Goal: Task Accomplishment & Management: Manage account settings

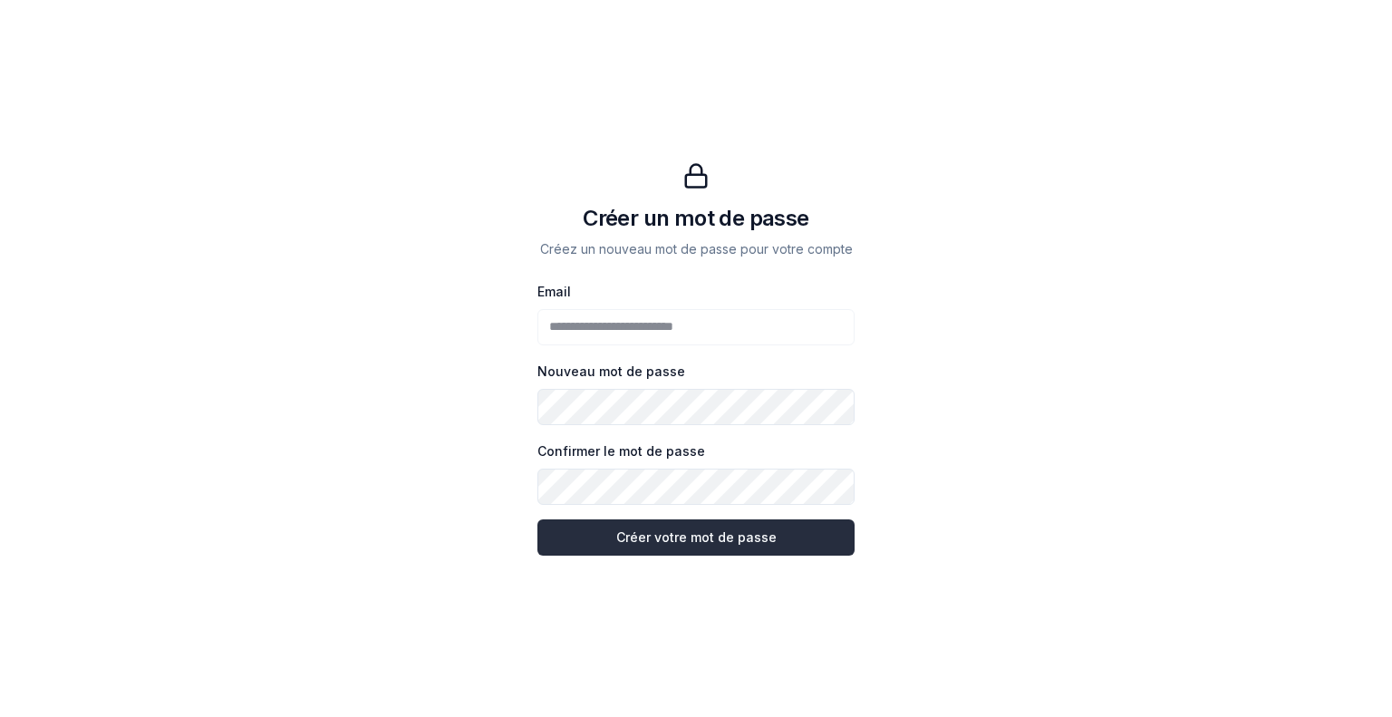
click at [584, 536] on button "Créer votre mot de passe Créer votre mot de passe" at bounding box center [695, 537] width 317 height 36
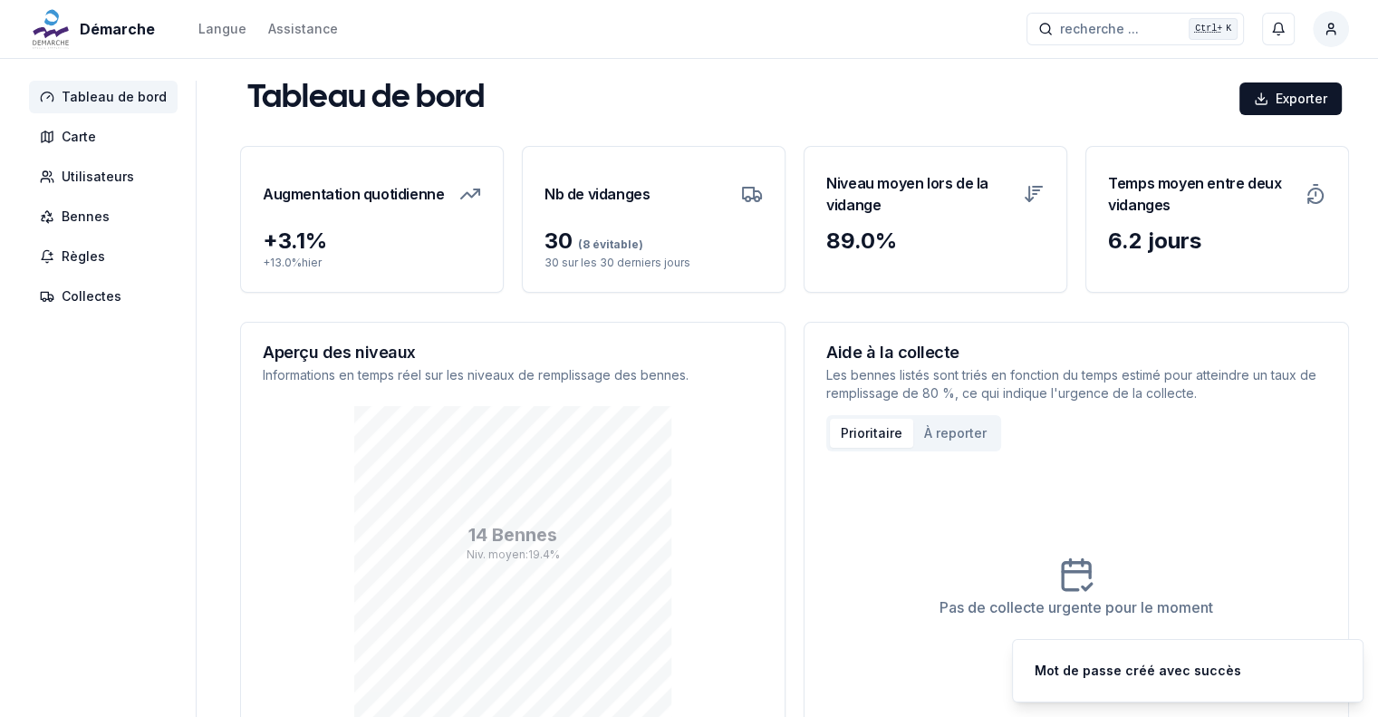
click at [717, 31] on div "Démarche Langue Assistance recherche ... recherche ... Ctrl+ K [PERSON_NAME]" at bounding box center [689, 29] width 1378 height 58
click at [89, 139] on span "Carte" at bounding box center [79, 137] width 34 height 18
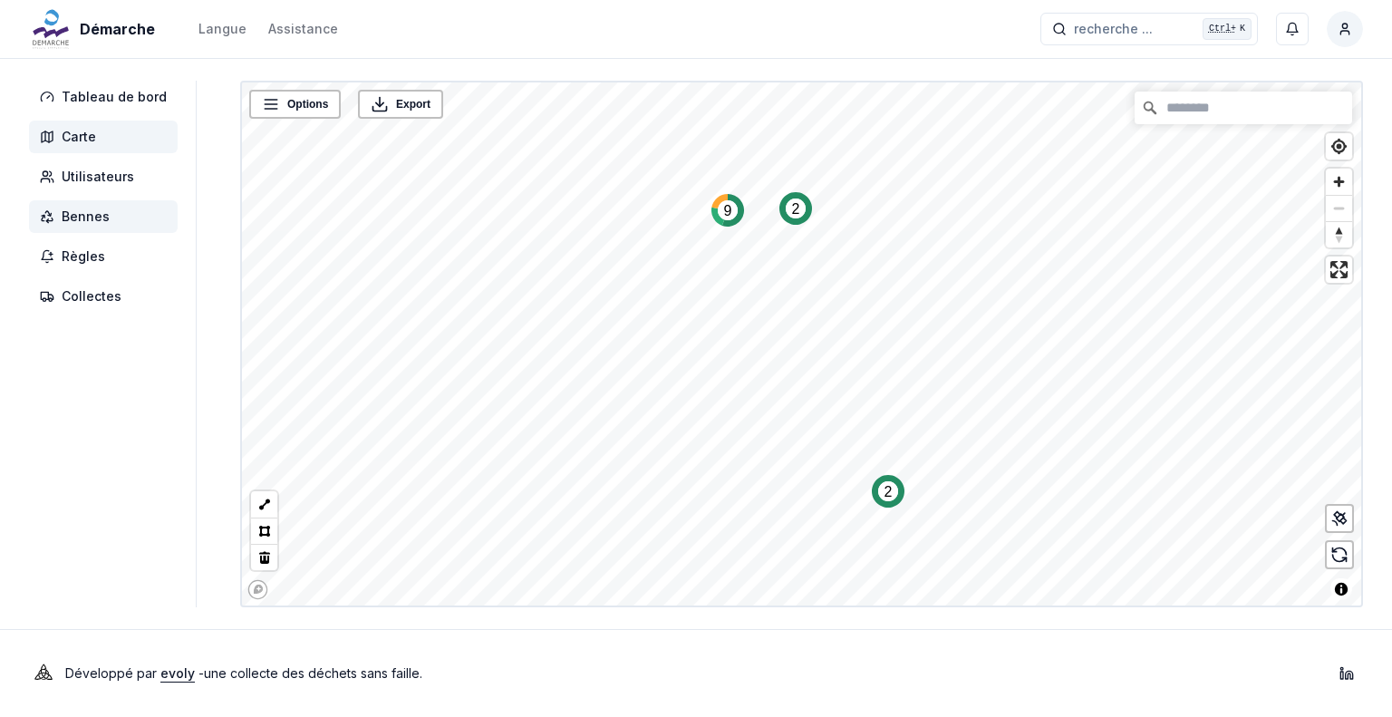
click at [86, 210] on span "Bennes" at bounding box center [86, 217] width 48 height 18
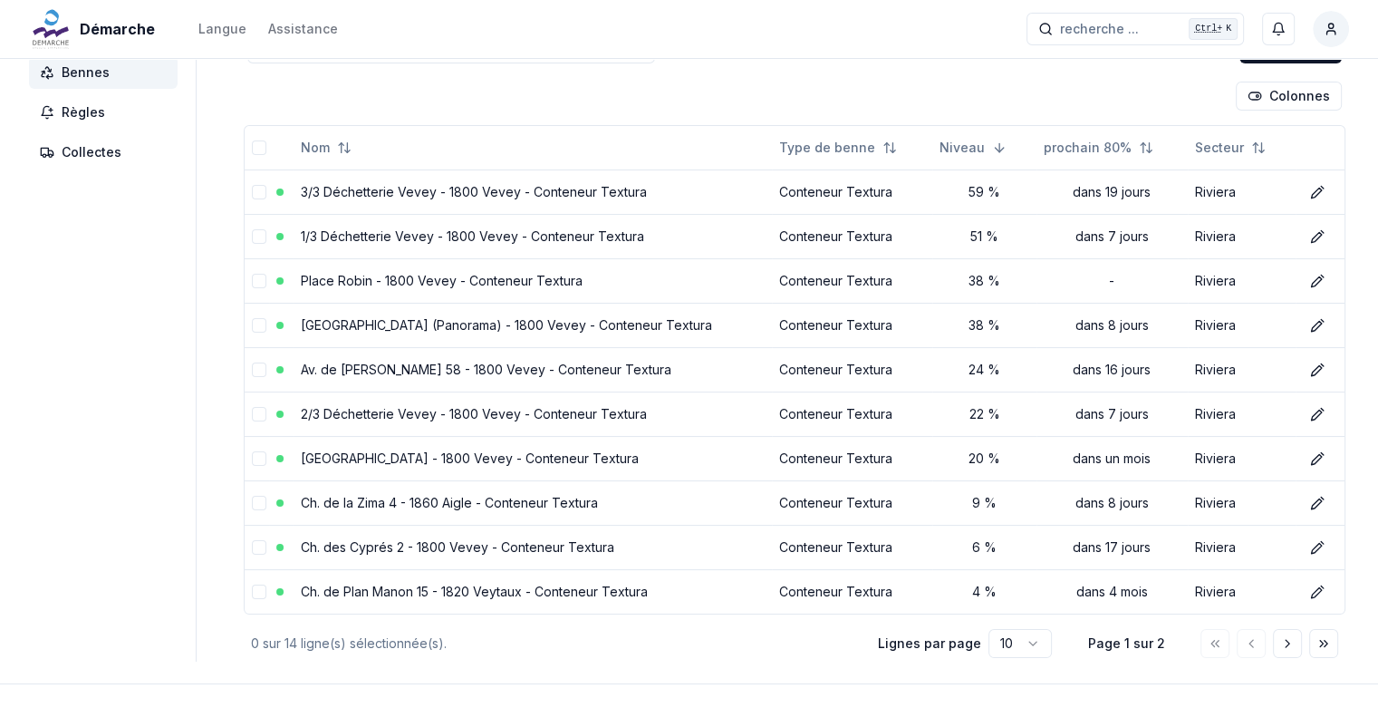
scroll to position [105, 0]
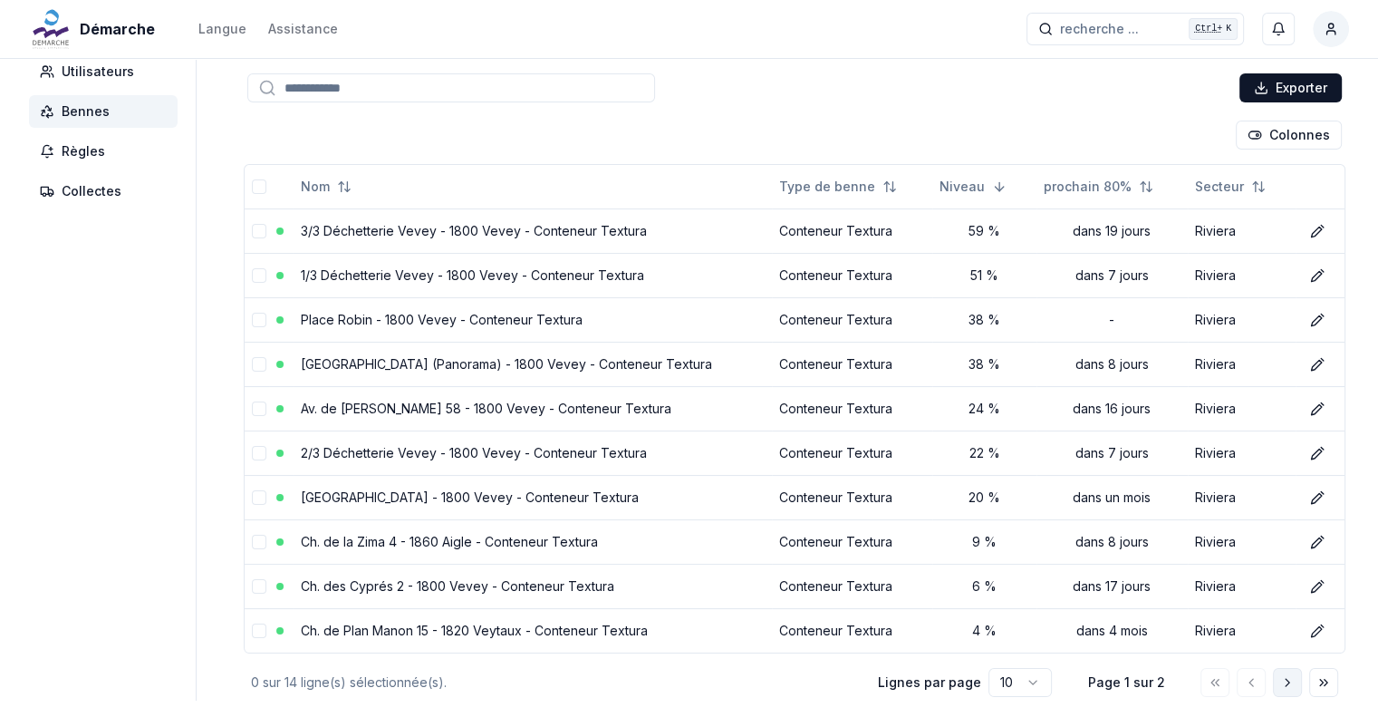
click at [1291, 681] on icon "Aller à la page suivante" at bounding box center [1287, 682] width 14 height 14
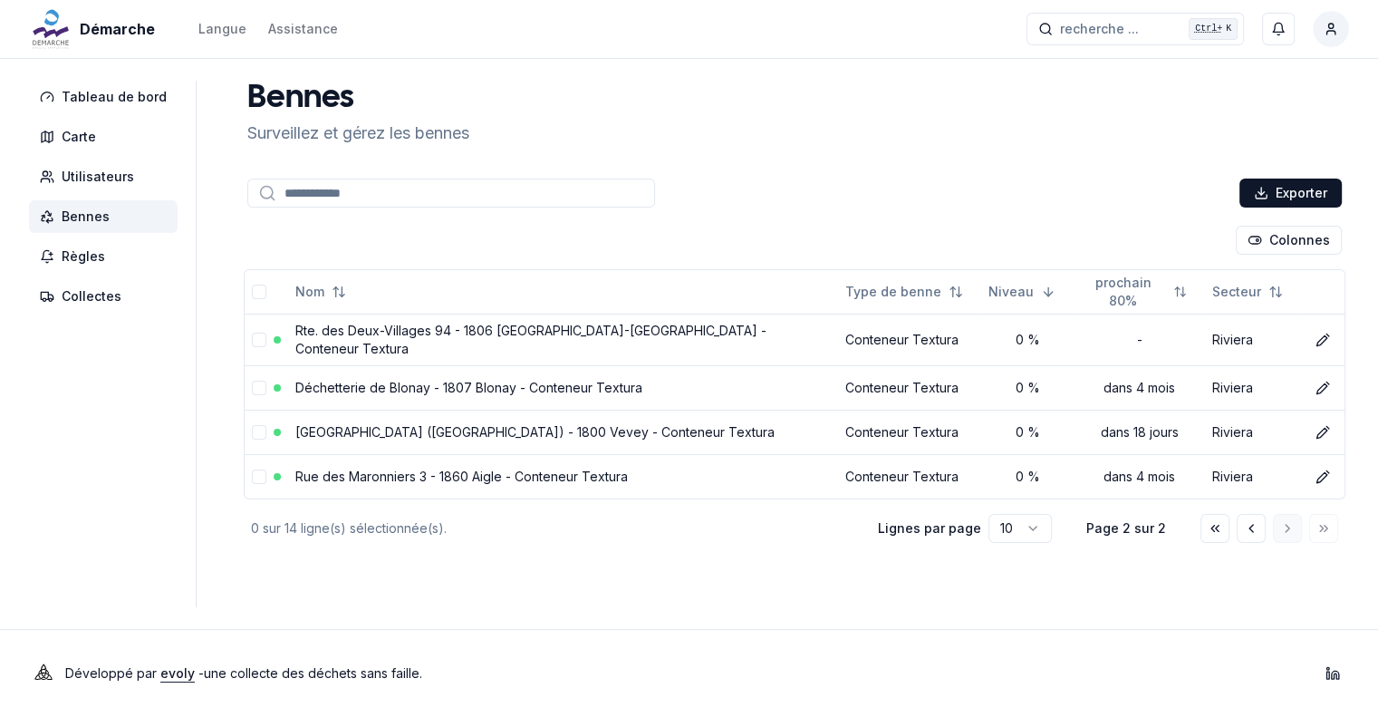
scroll to position [0, 0]
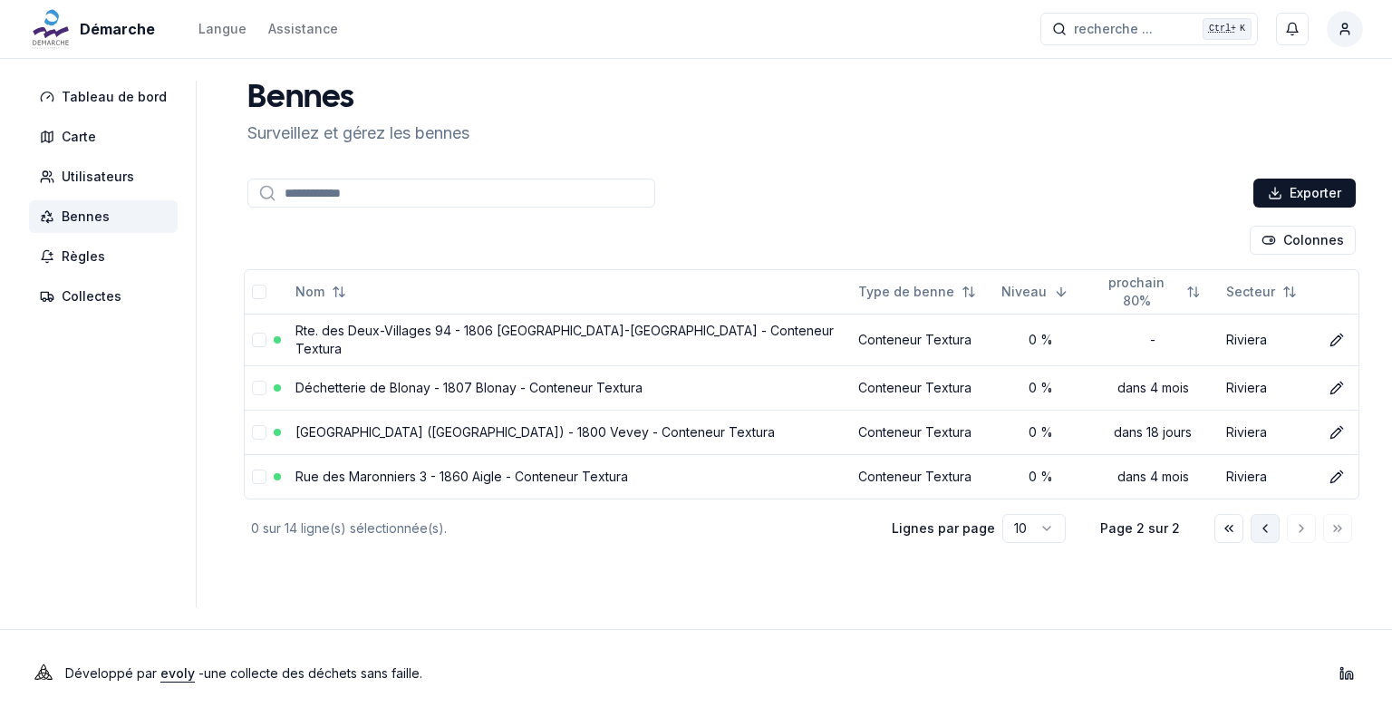
click at [1267, 521] on icon "Aller à la page précédente" at bounding box center [1265, 528] width 14 height 14
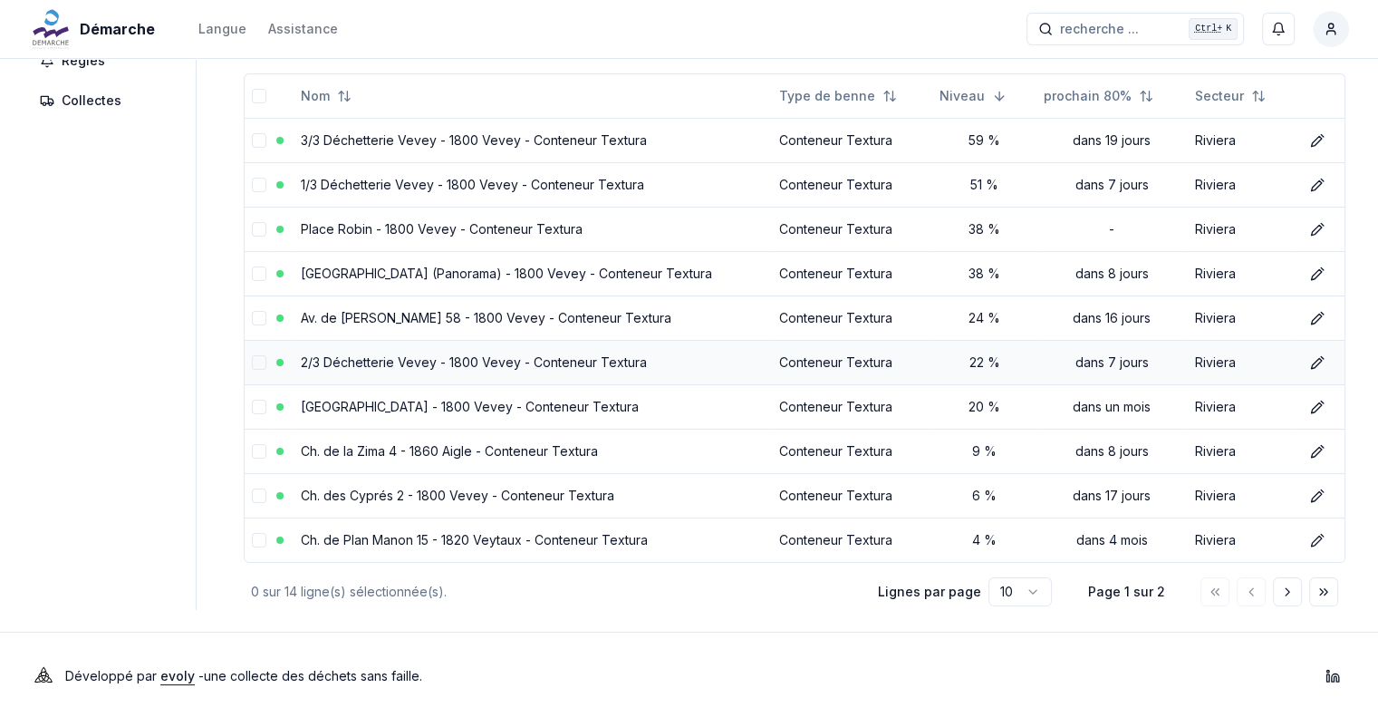
scroll to position [105, 0]
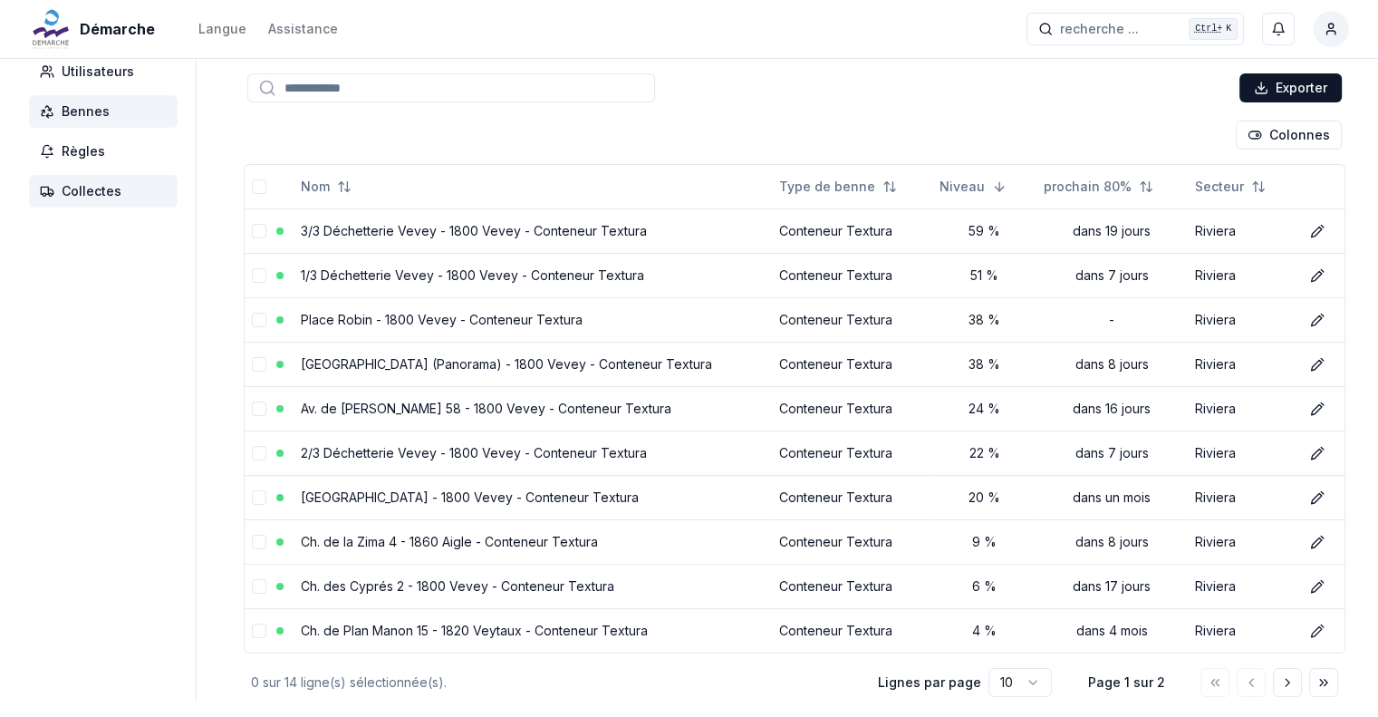
click at [98, 198] on span "Collectes" at bounding box center [92, 191] width 60 height 18
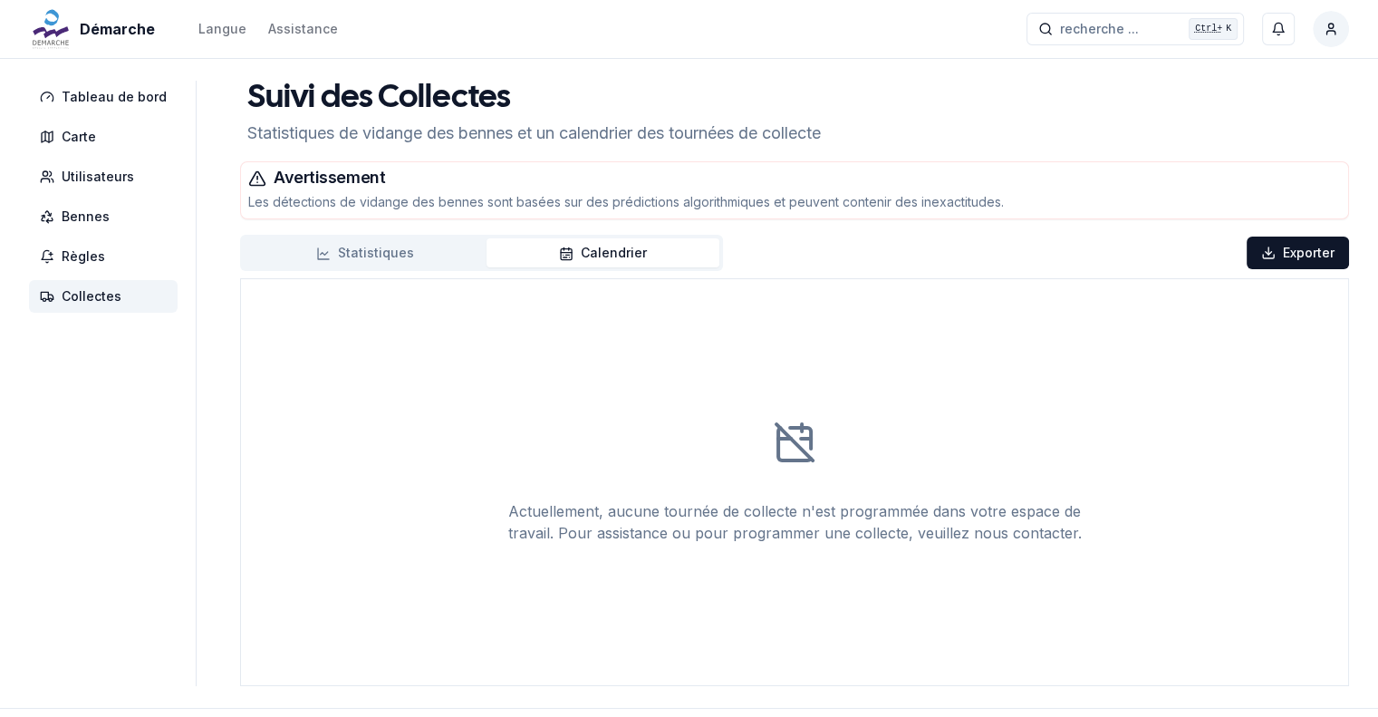
click at [272, 229] on div "Suivi des Collectes Statistiques de vidange des bennes et un calendrier des tou…" at bounding box center [794, 383] width 1109 height 605
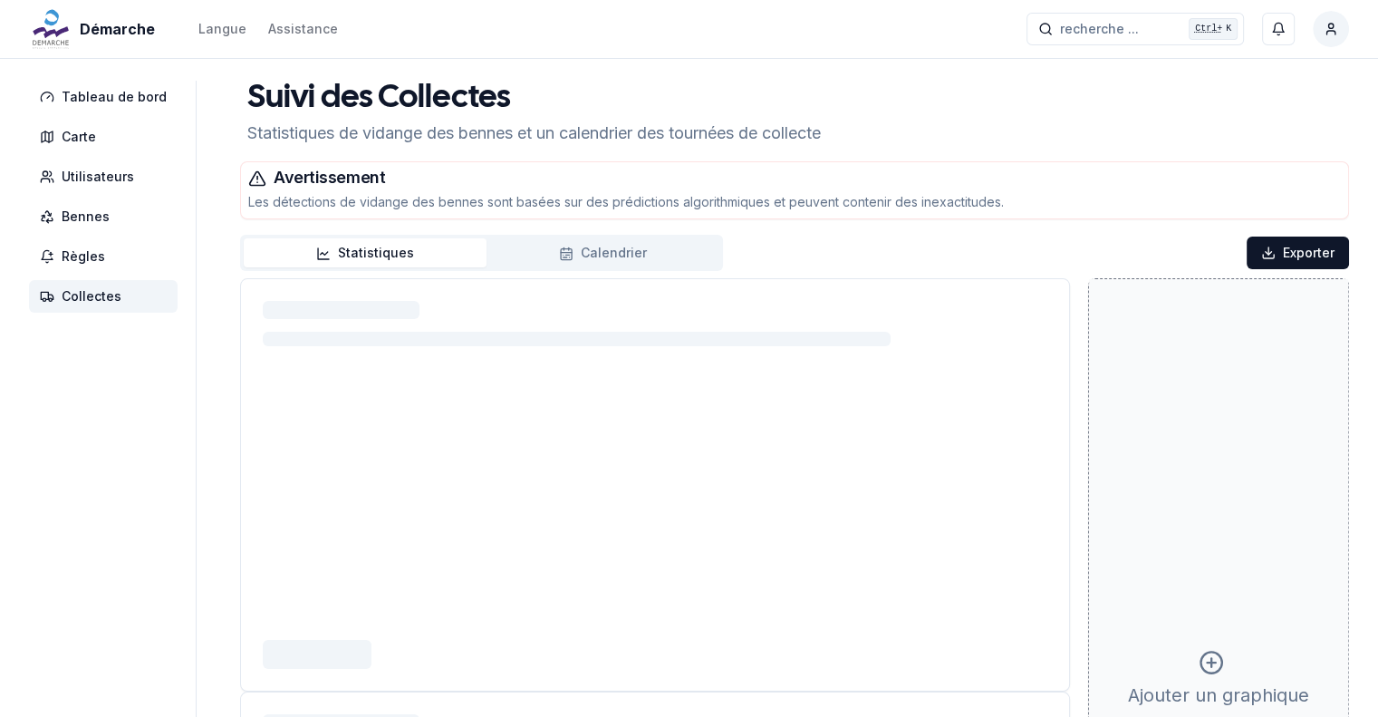
click at [289, 245] on button "Statistiques" at bounding box center [365, 252] width 243 height 29
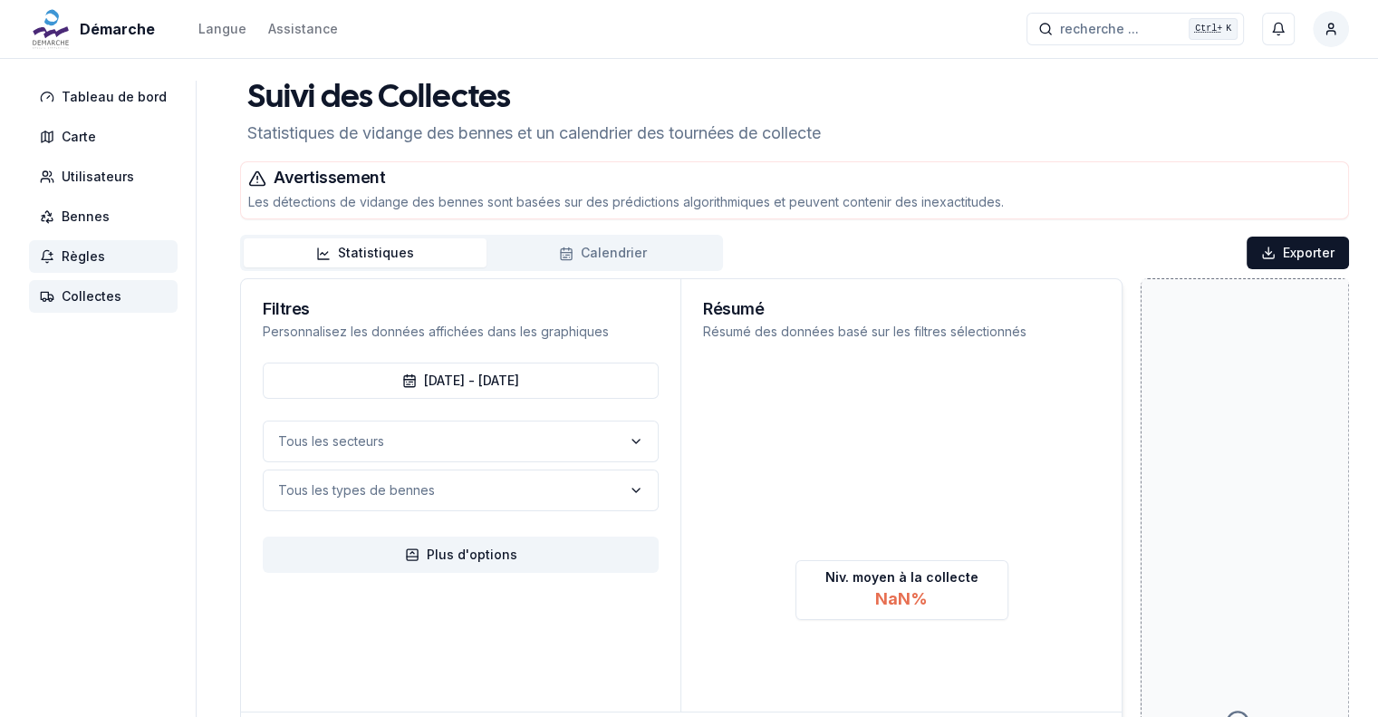
click at [120, 266] on span "Règles" at bounding box center [103, 256] width 149 height 33
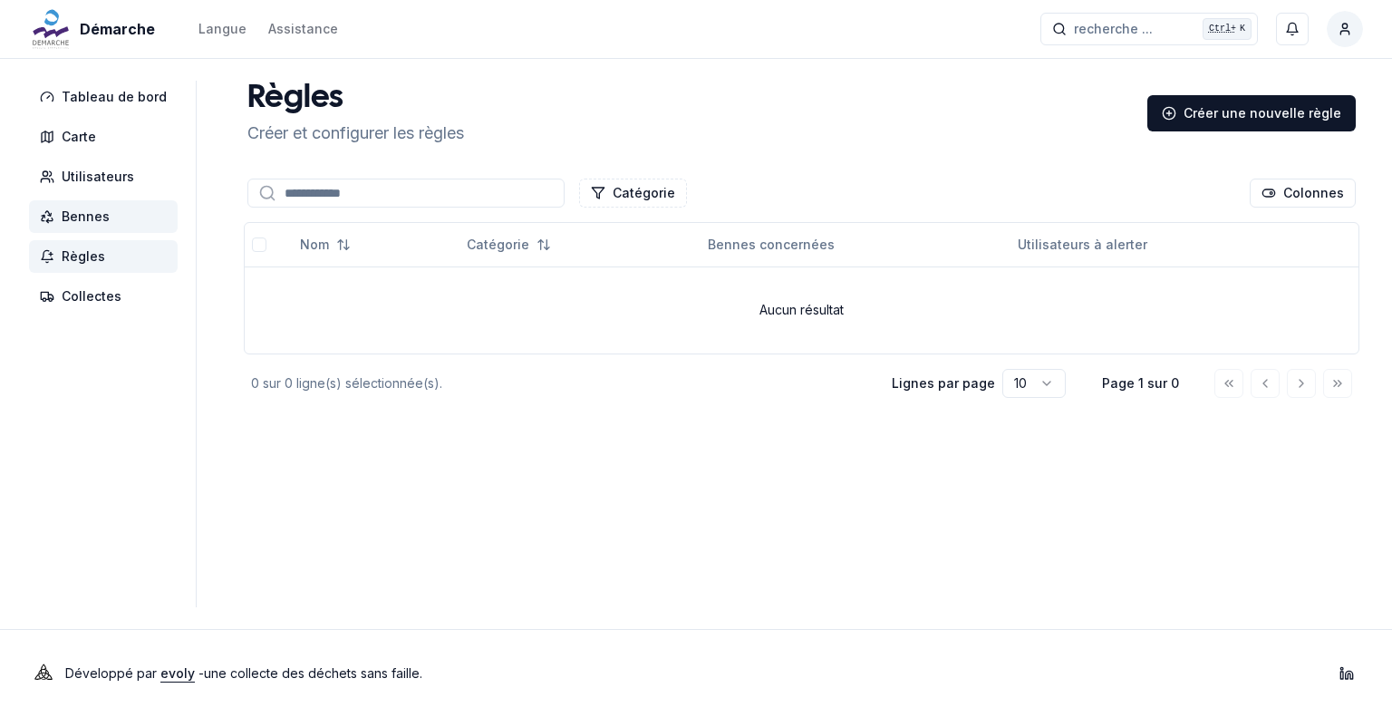
click at [102, 220] on span "Bennes" at bounding box center [86, 217] width 48 height 18
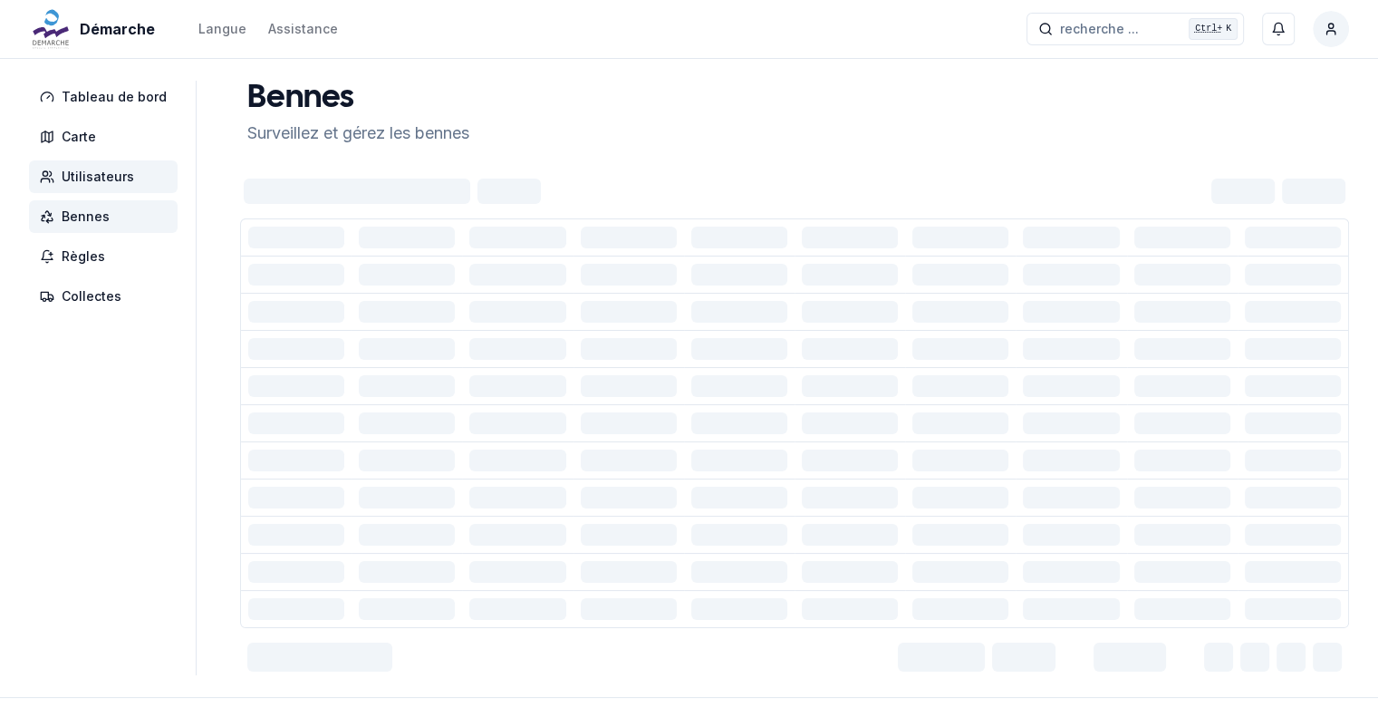
click at [98, 180] on span "Utilisateurs" at bounding box center [98, 177] width 72 height 18
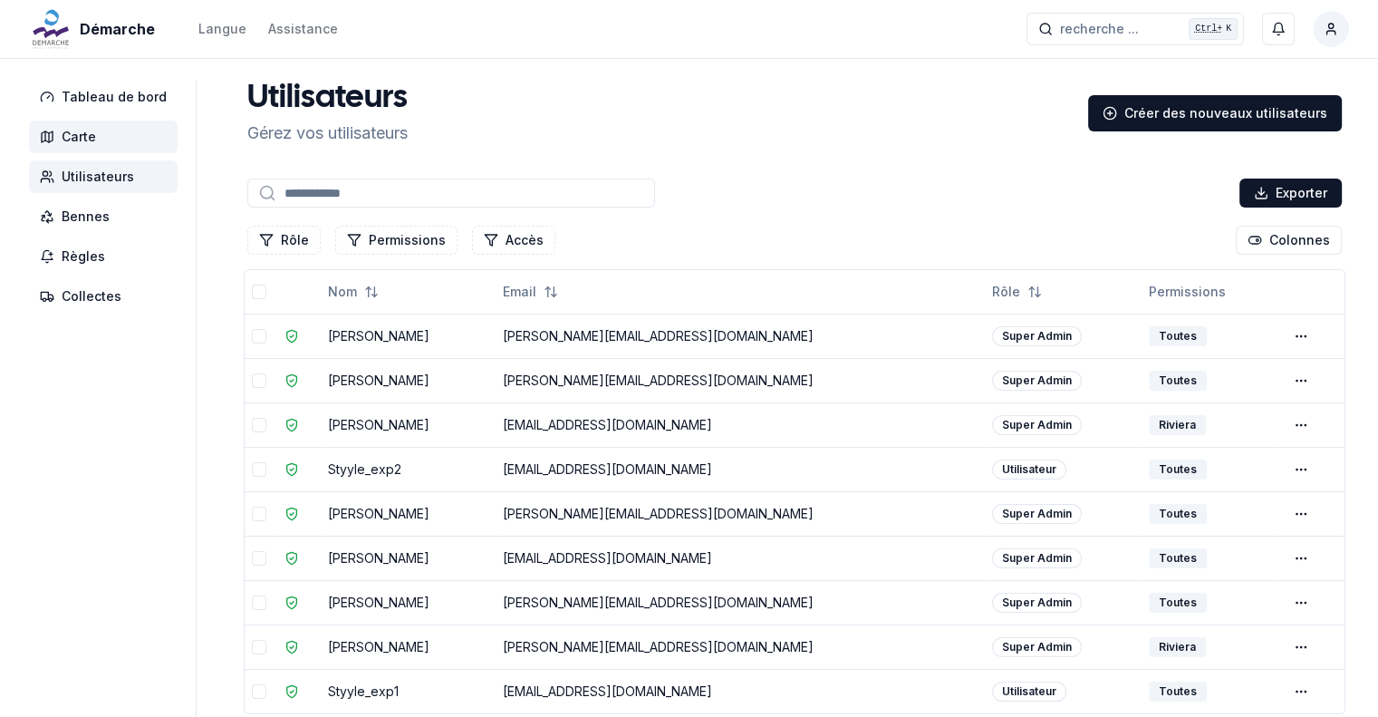
click at [87, 136] on span "Carte" at bounding box center [79, 137] width 34 height 18
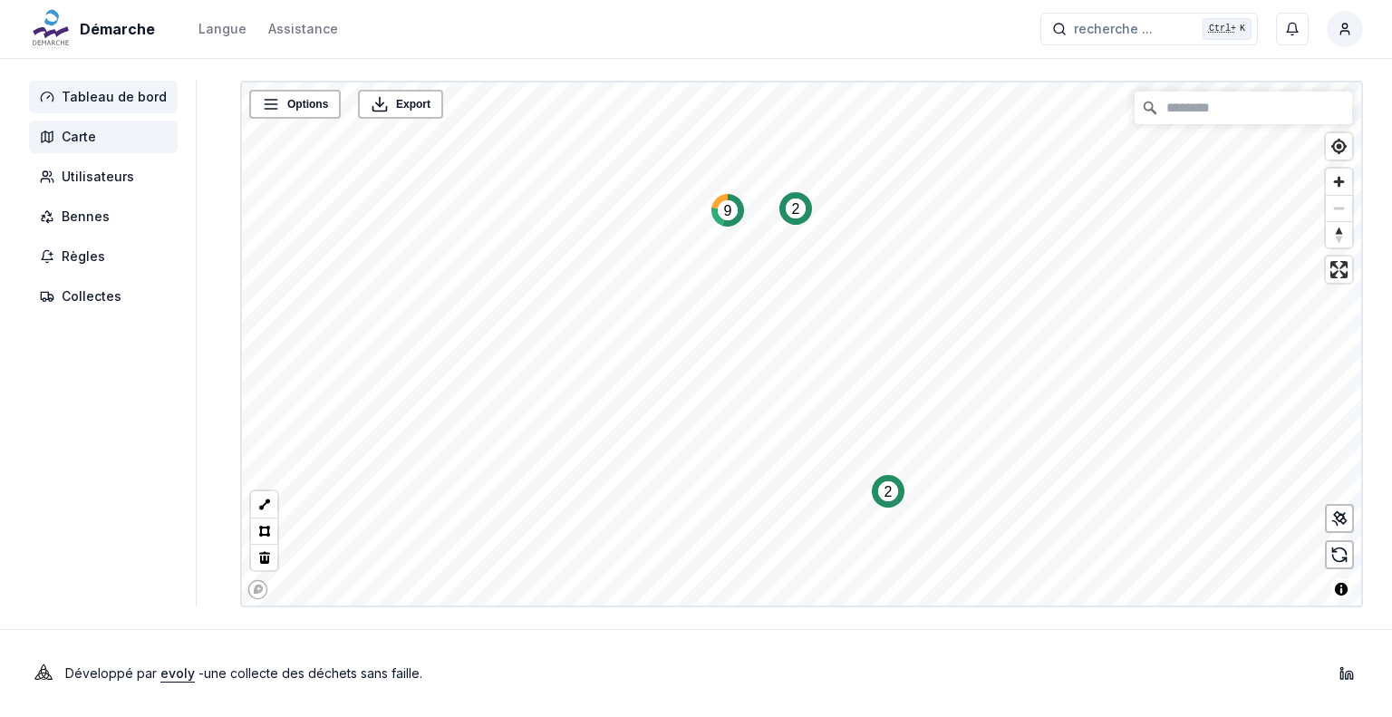
click at [87, 96] on span "Tableau de bord" at bounding box center [114, 97] width 105 height 18
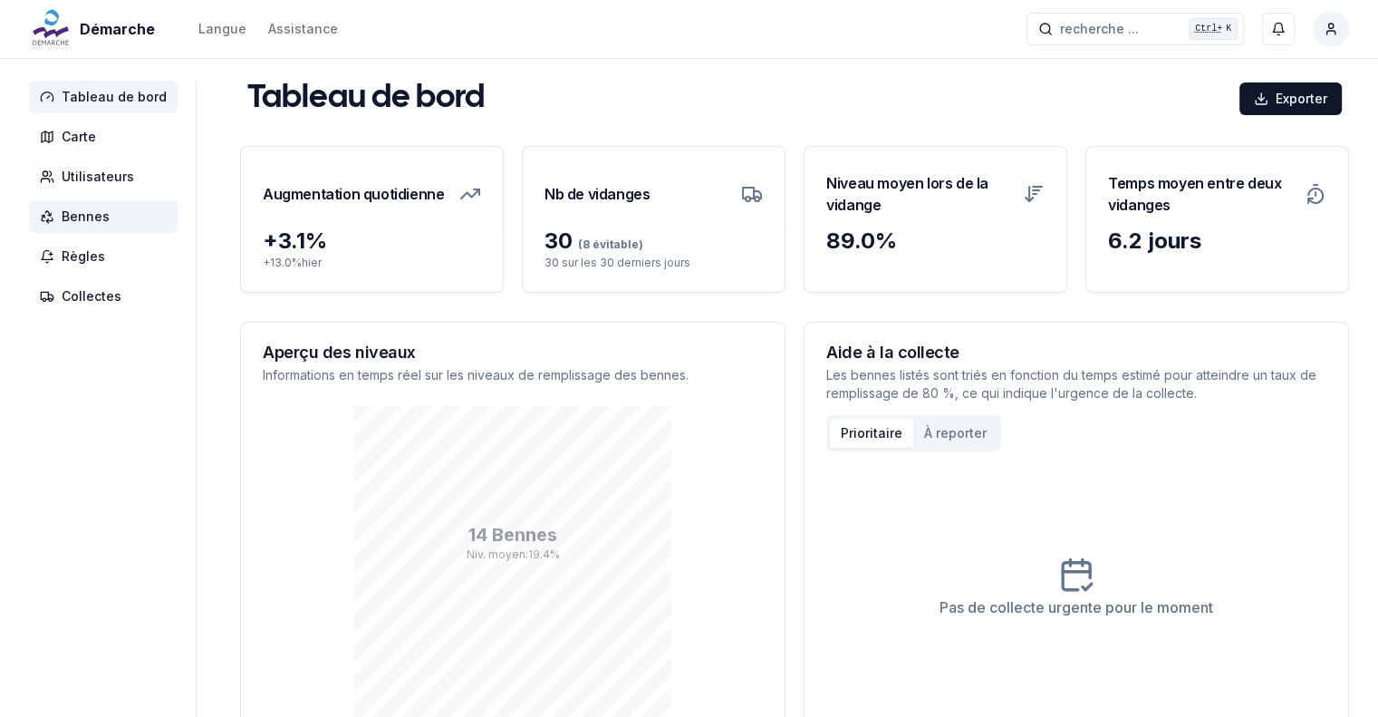
click at [65, 219] on span "Bennes" at bounding box center [86, 217] width 48 height 18
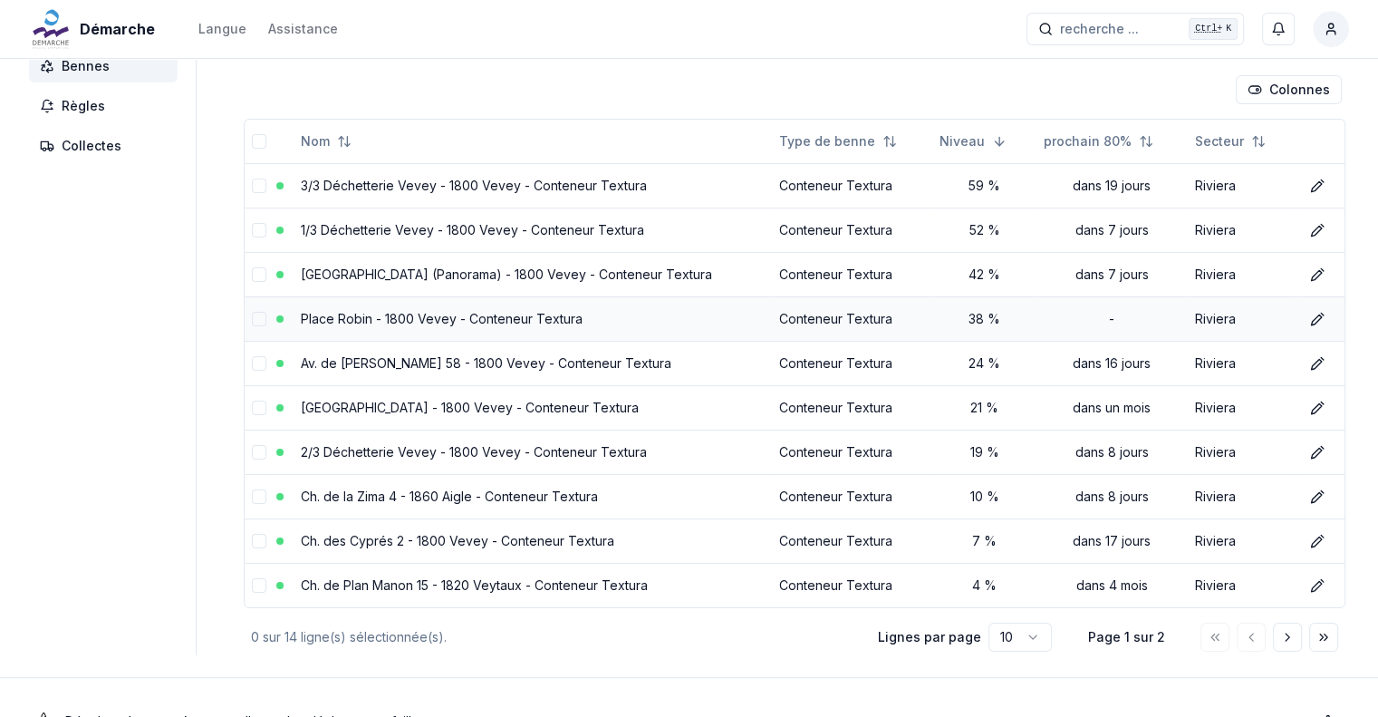
scroll to position [196, 0]
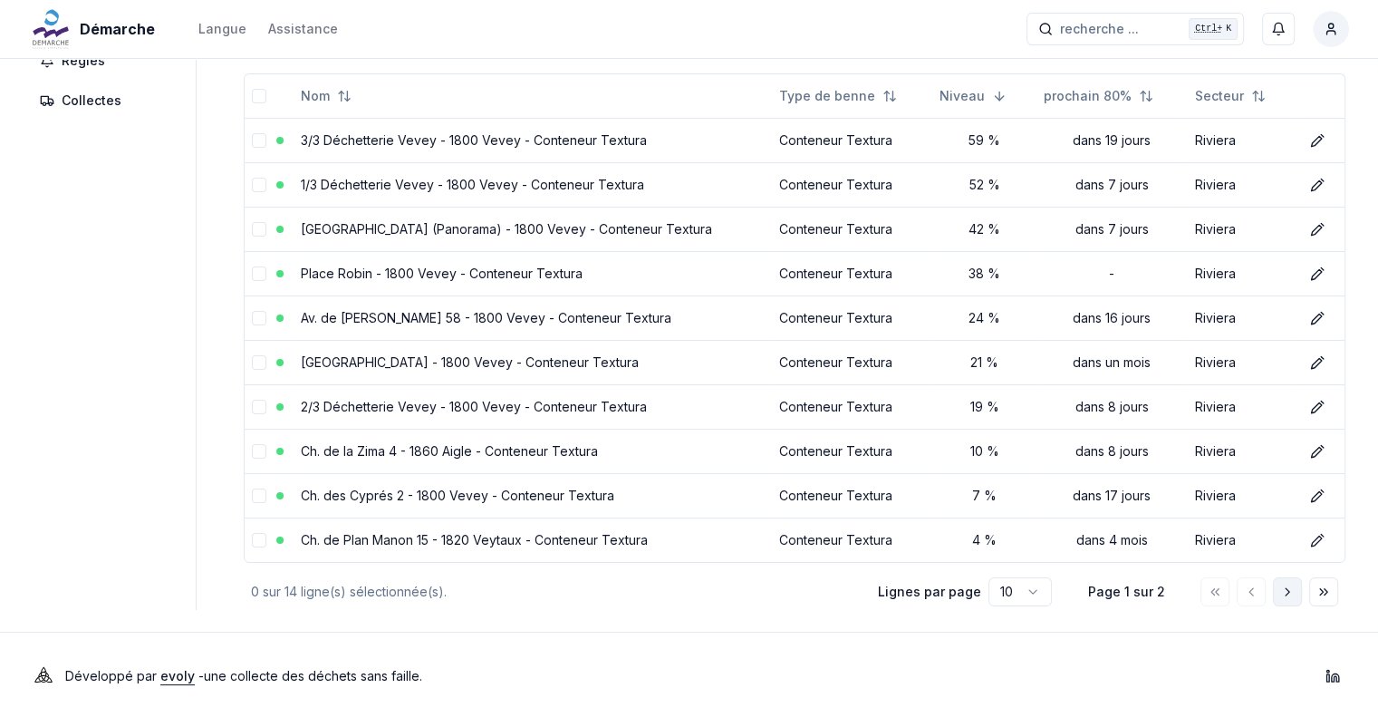
click at [1286, 588] on polyline "Aller à la page suivante" at bounding box center [1288, 591] width 4 height 7
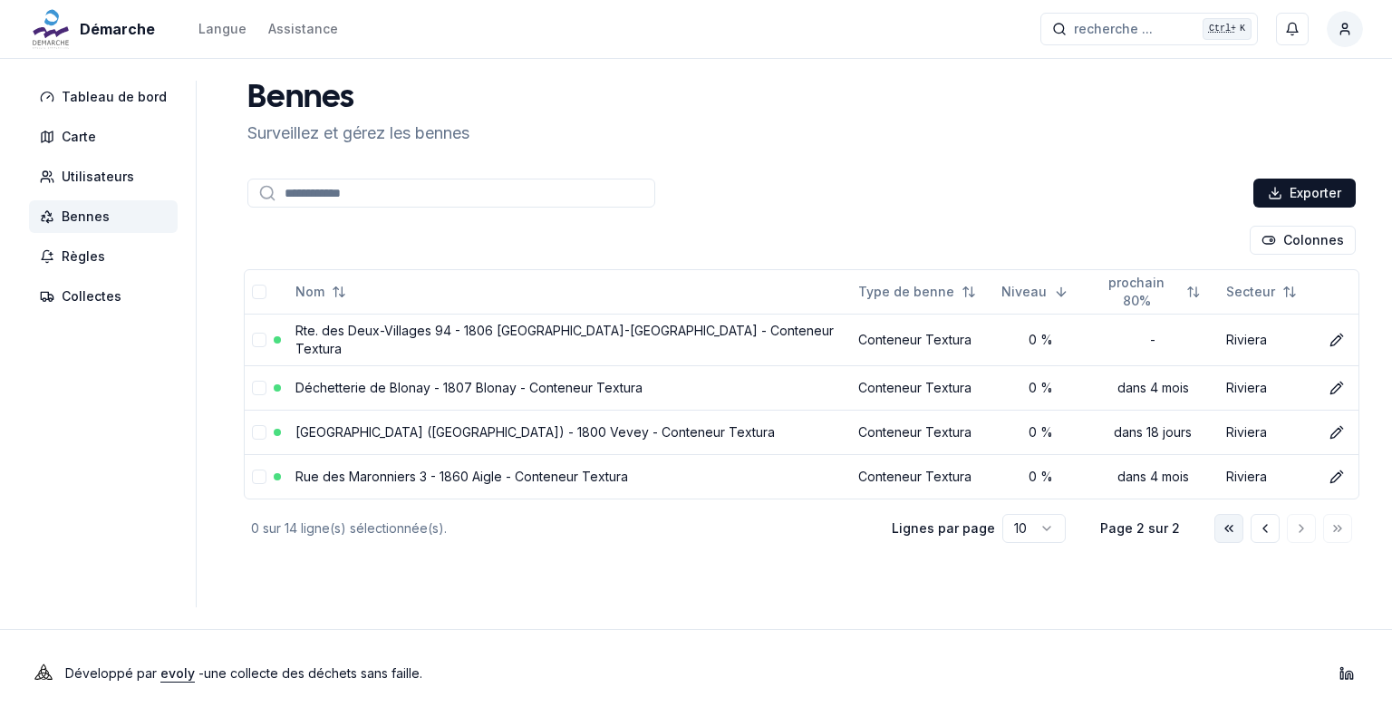
click at [1223, 521] on icon "Aller à la première page" at bounding box center [1229, 528] width 14 height 14
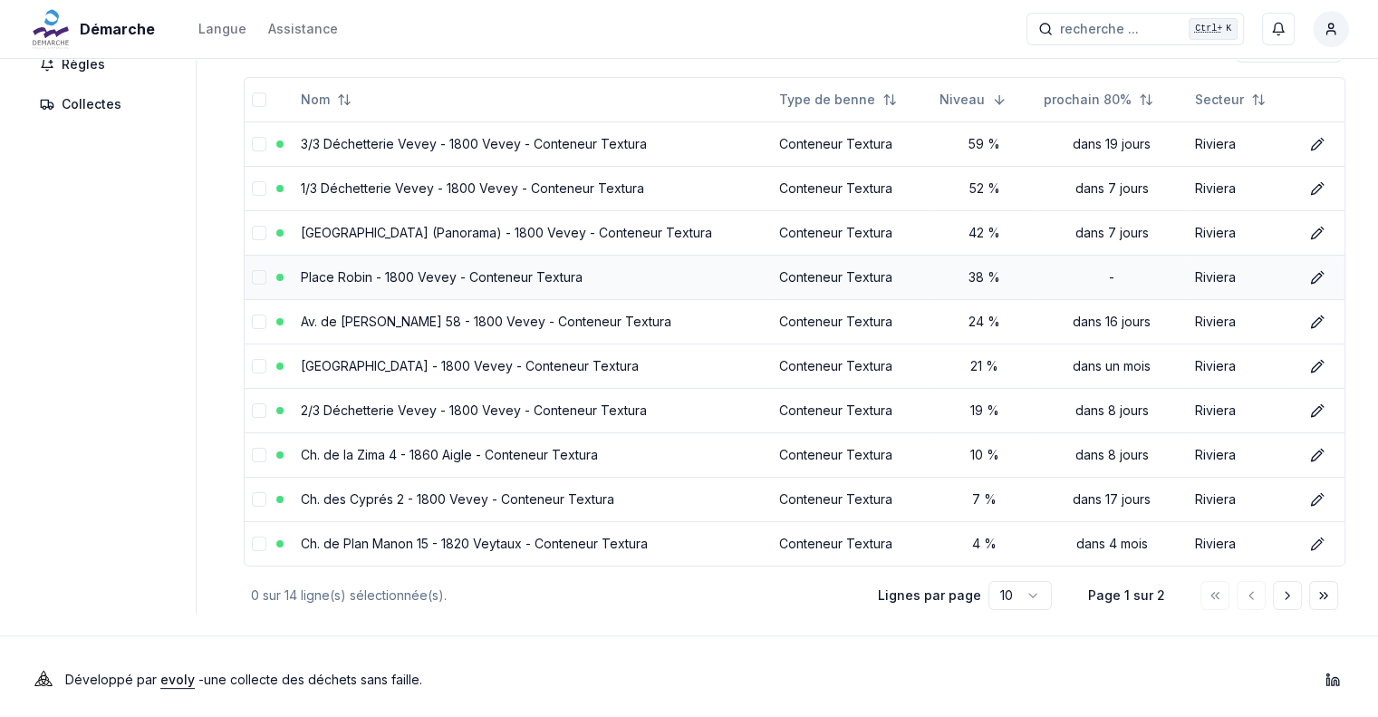
scroll to position [196, 0]
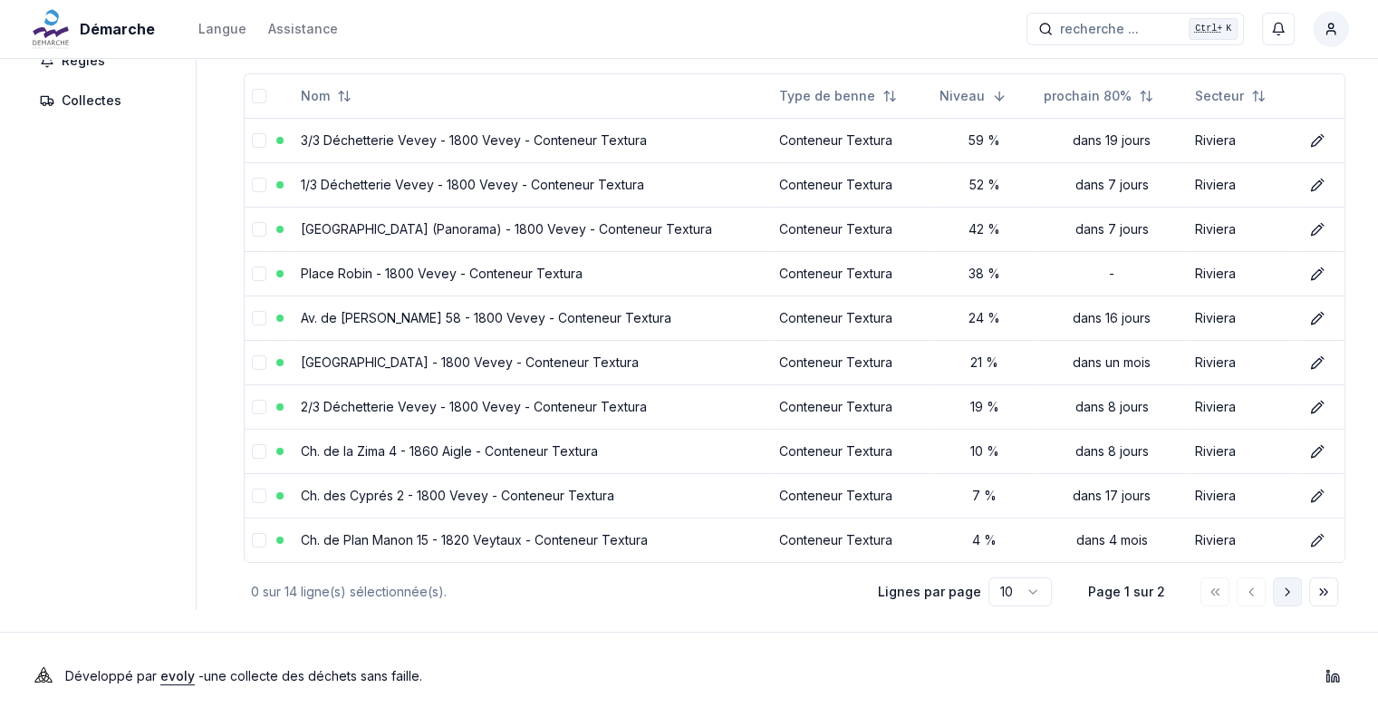
click at [1283, 585] on icon "Aller à la page suivante" at bounding box center [1287, 591] width 14 height 14
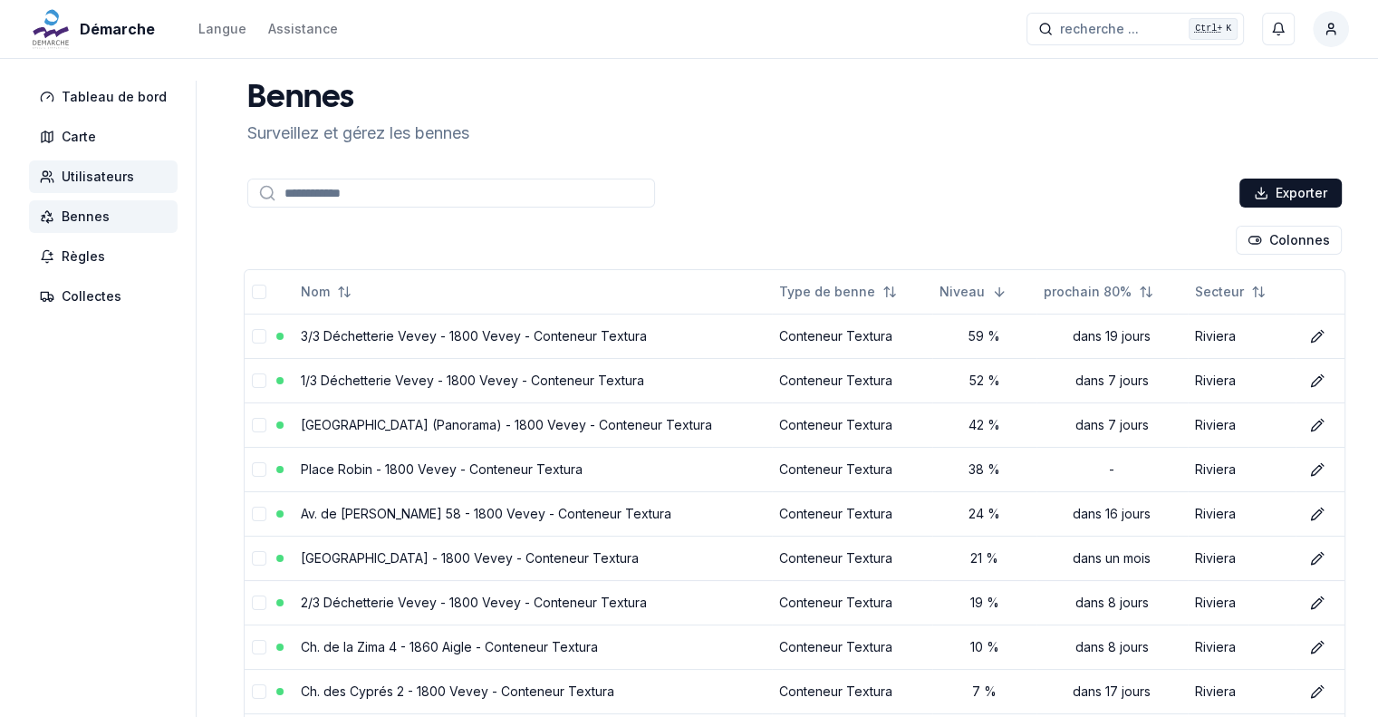
click at [87, 188] on span "Utilisateurs" at bounding box center [103, 176] width 149 height 33
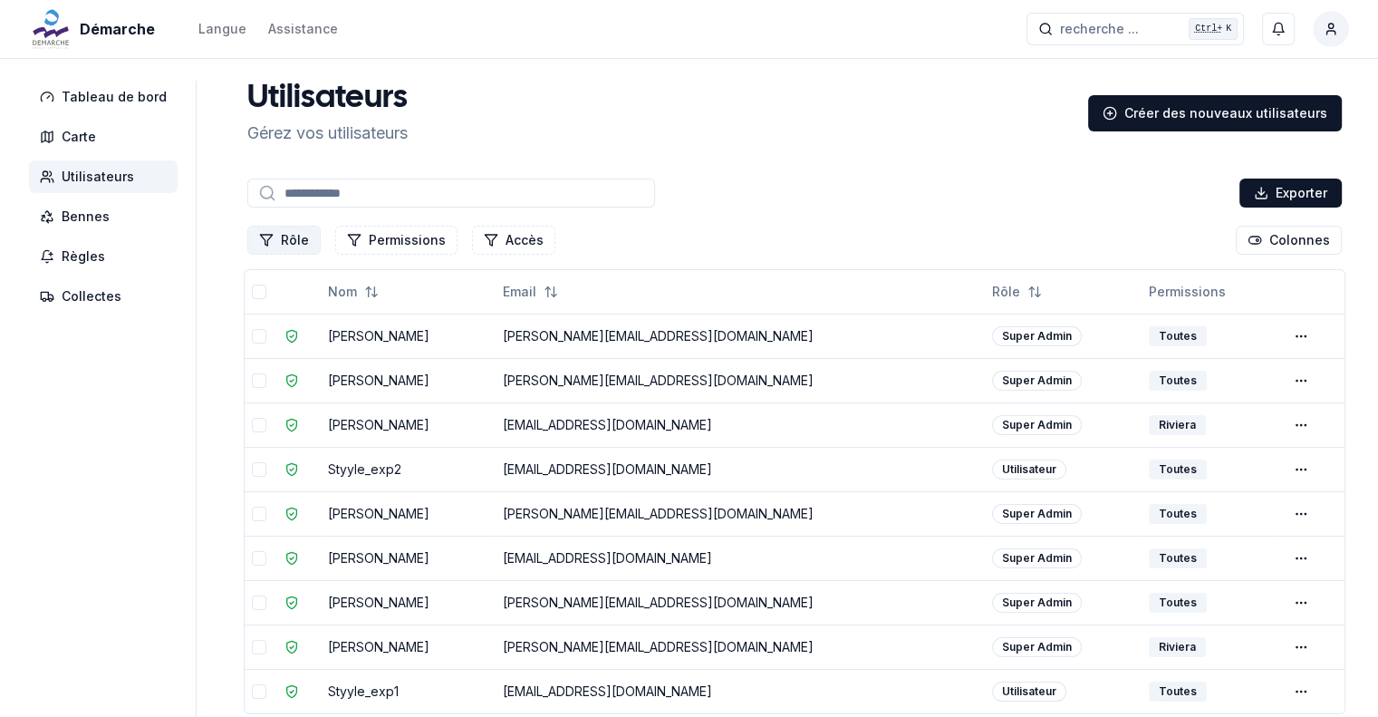
click at [280, 248] on button "Rôle" at bounding box center [283, 240] width 73 height 29
click at [278, 248] on button "Rôle" at bounding box center [283, 240] width 73 height 29
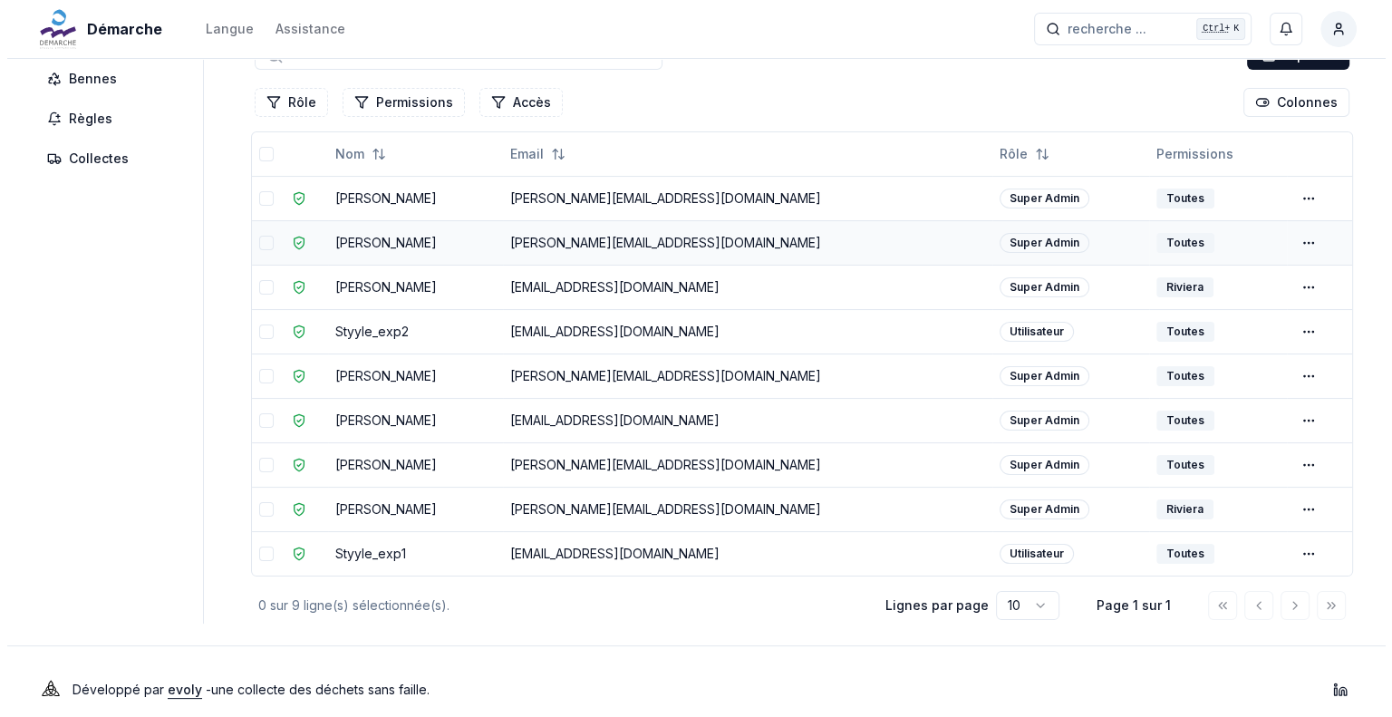
scroll to position [151, 0]
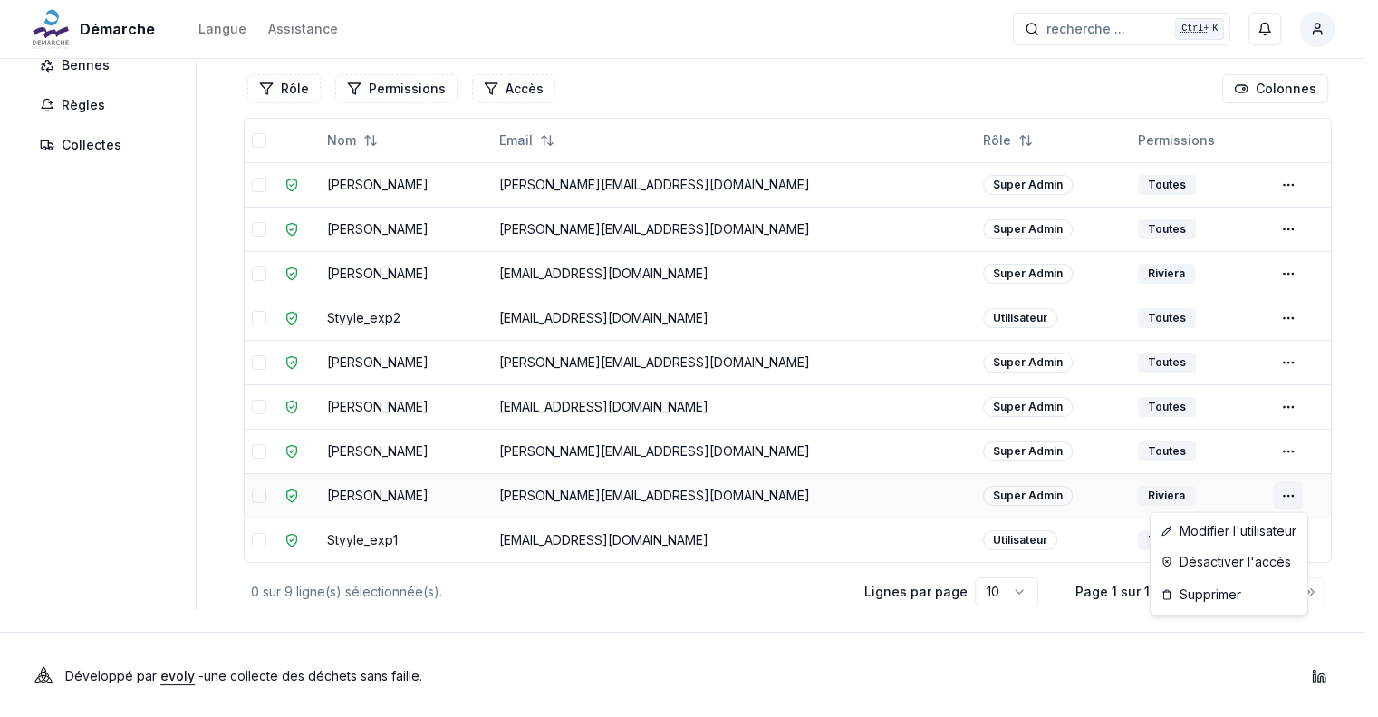
click at [1300, 488] on html "Démarche Langue Assistance recherche ... recherche ... Ctrl+ K [PERSON_NAME] Ta…" at bounding box center [689, 284] width 1378 height 871
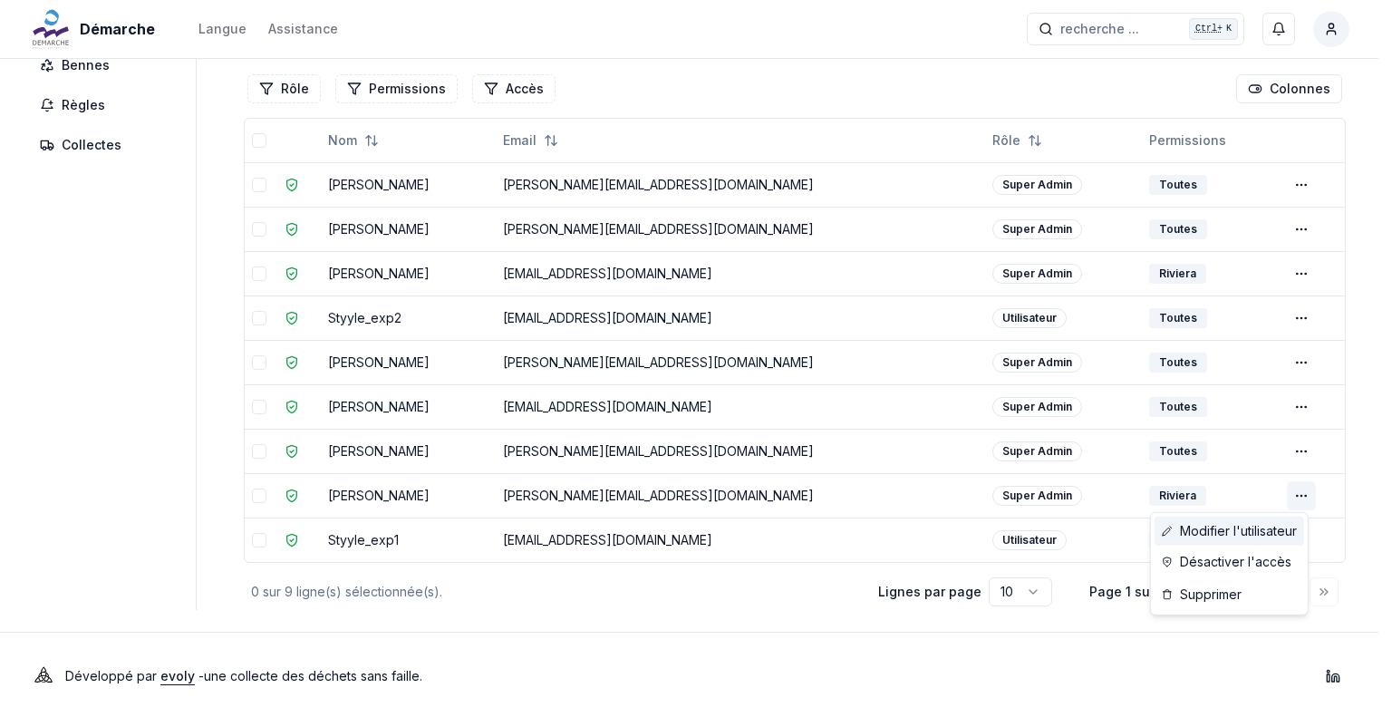
click at [1271, 539] on link "Modifier l'utilisateur" at bounding box center [1229, 531] width 150 height 29
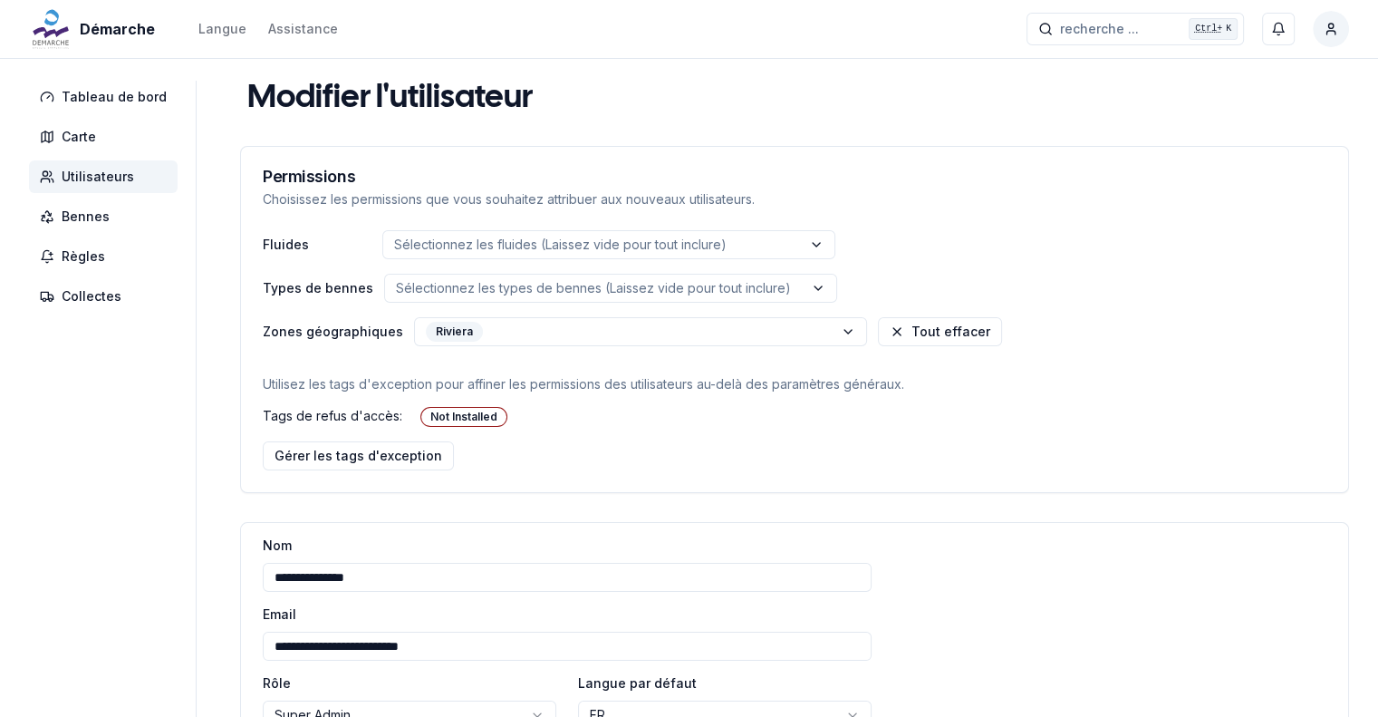
click at [1250, 401] on html "**********" at bounding box center [689, 469] width 1378 height 938
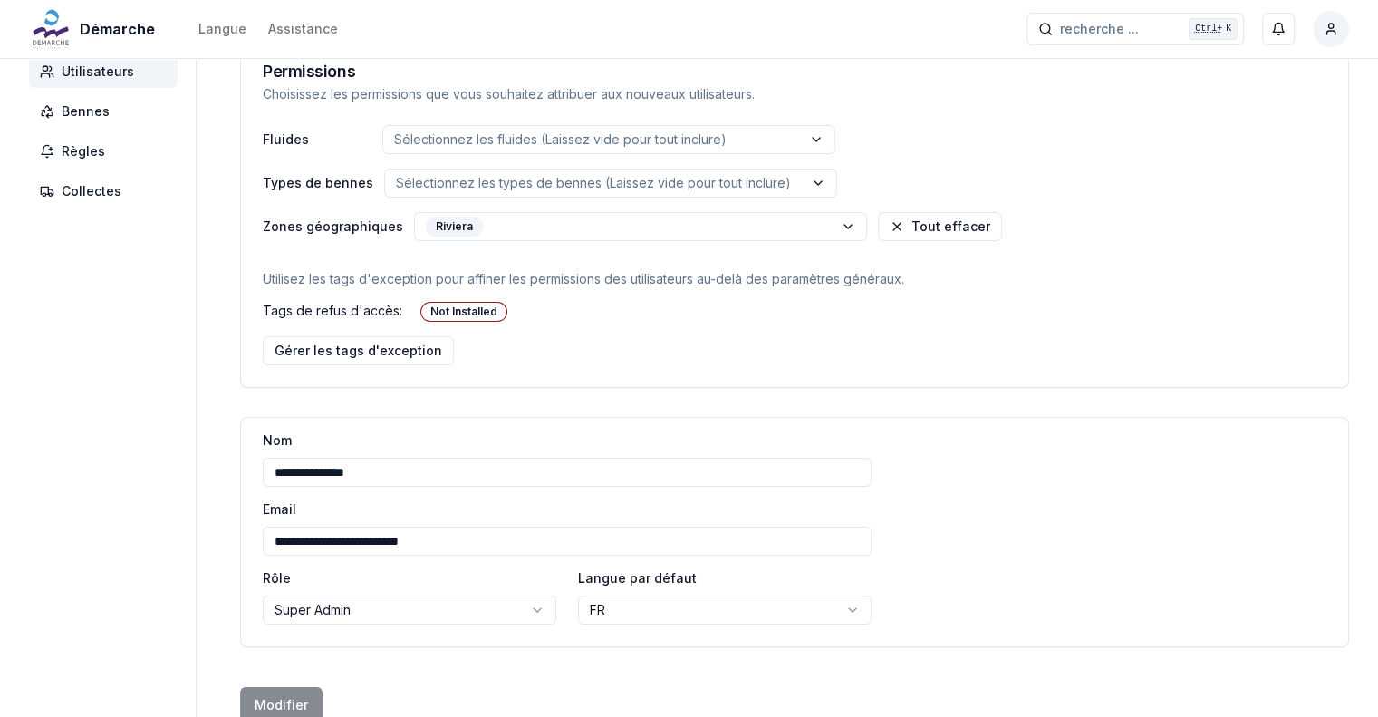
scroll to position [219, 0]
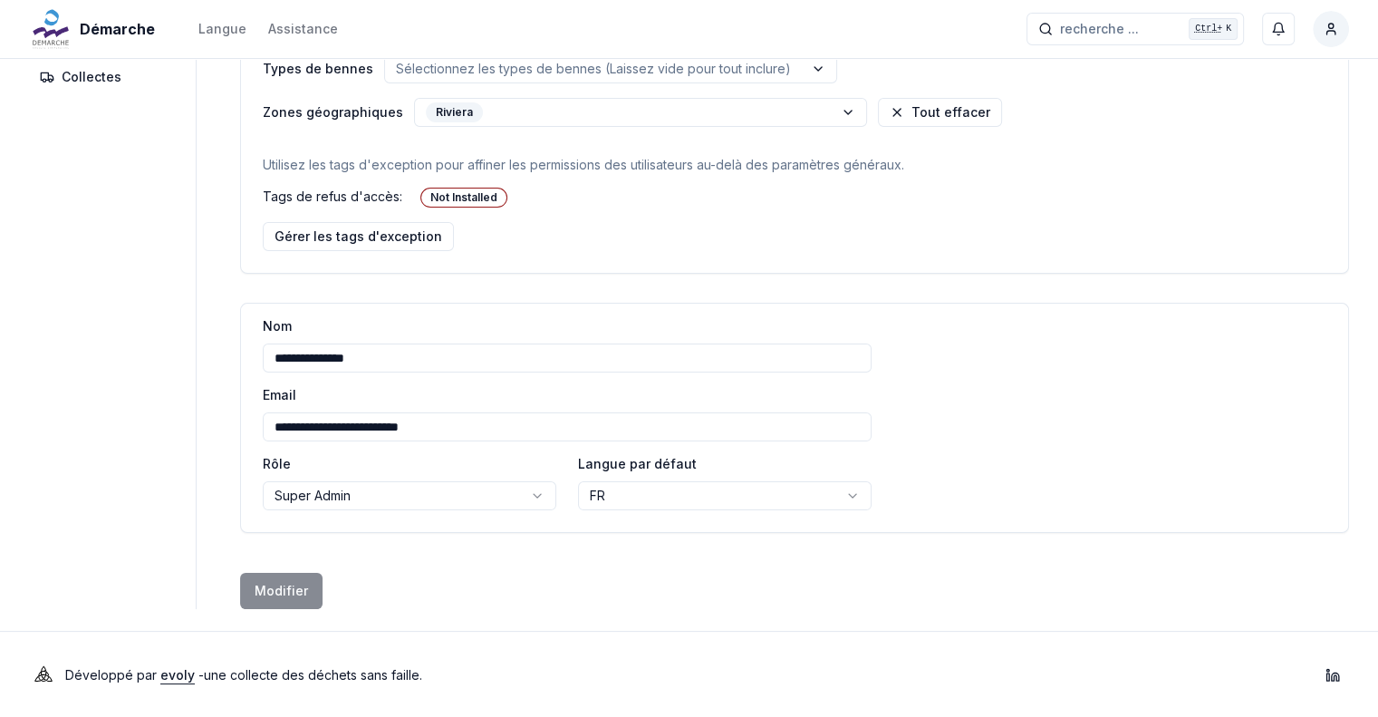
click at [533, 495] on html "**********" at bounding box center [689, 250] width 1378 height 938
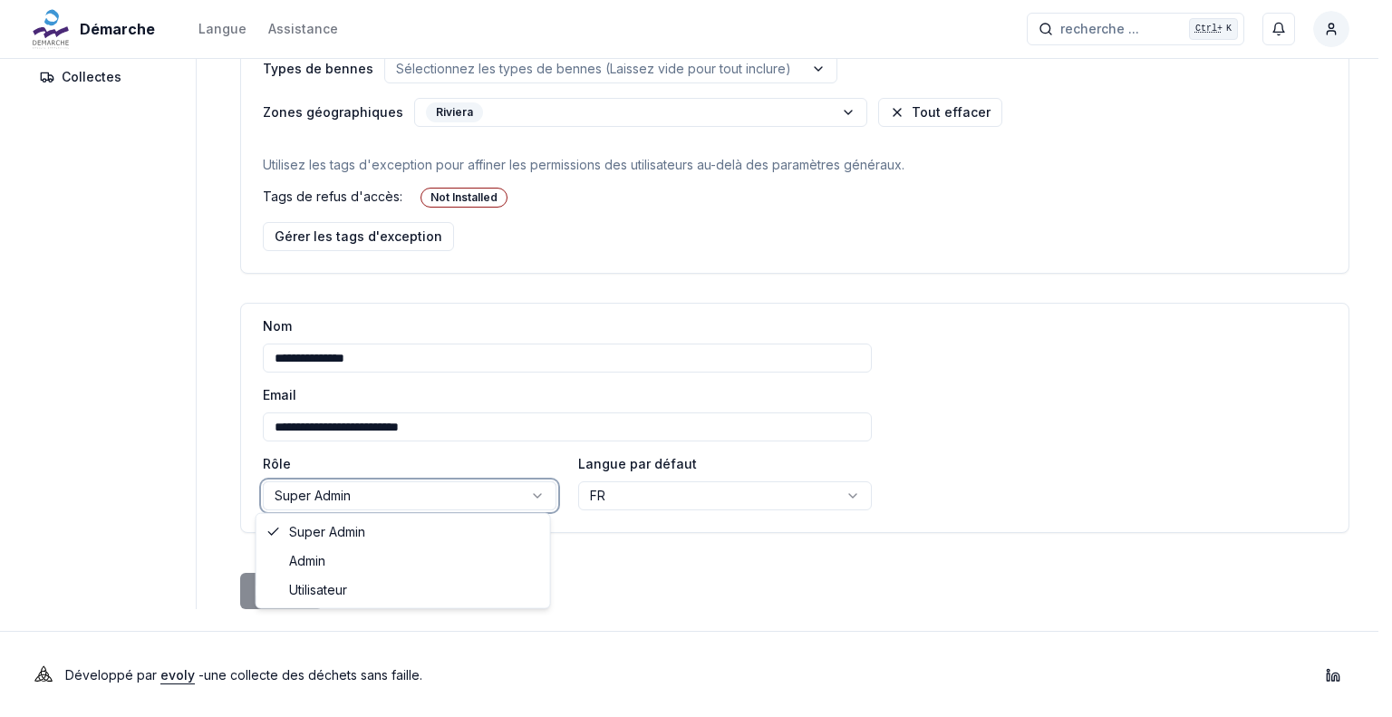
click at [533, 495] on html "**********" at bounding box center [696, 250] width 1392 height 938
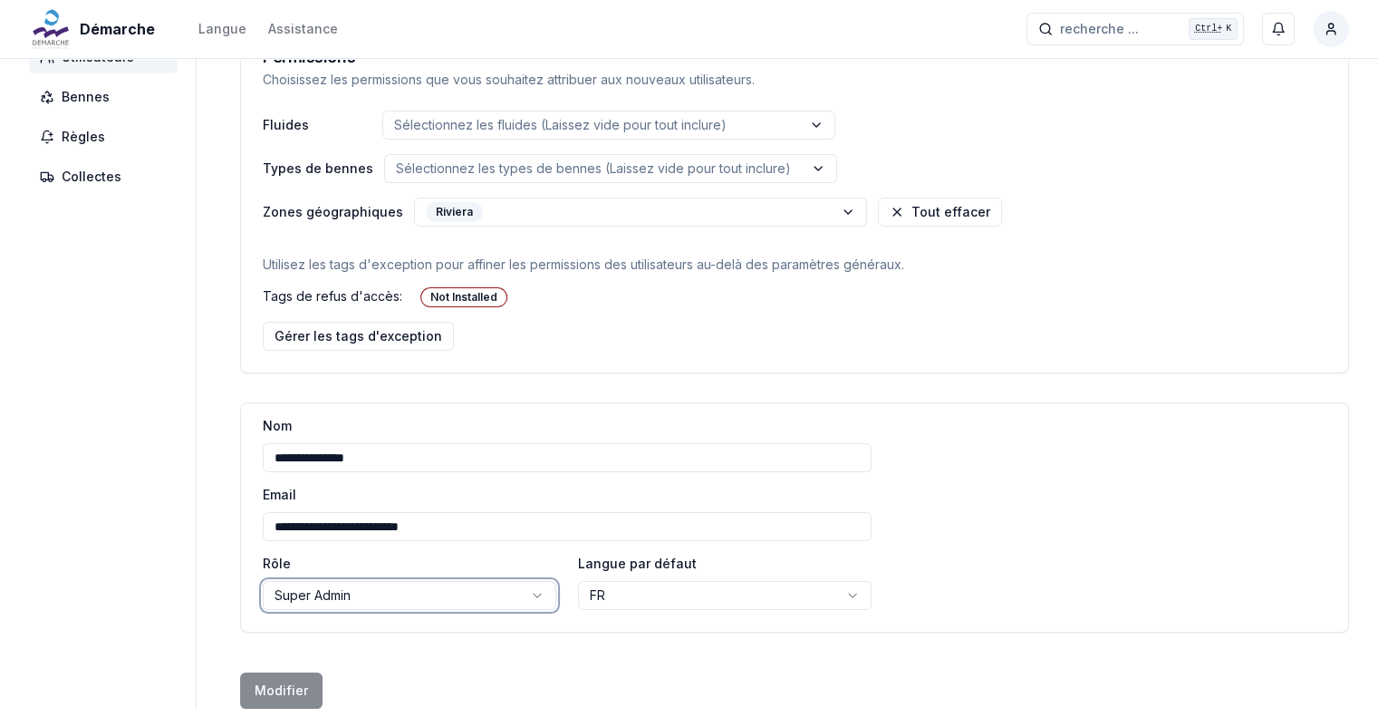
scroll to position [0, 0]
